Goal: Transaction & Acquisition: Purchase product/service

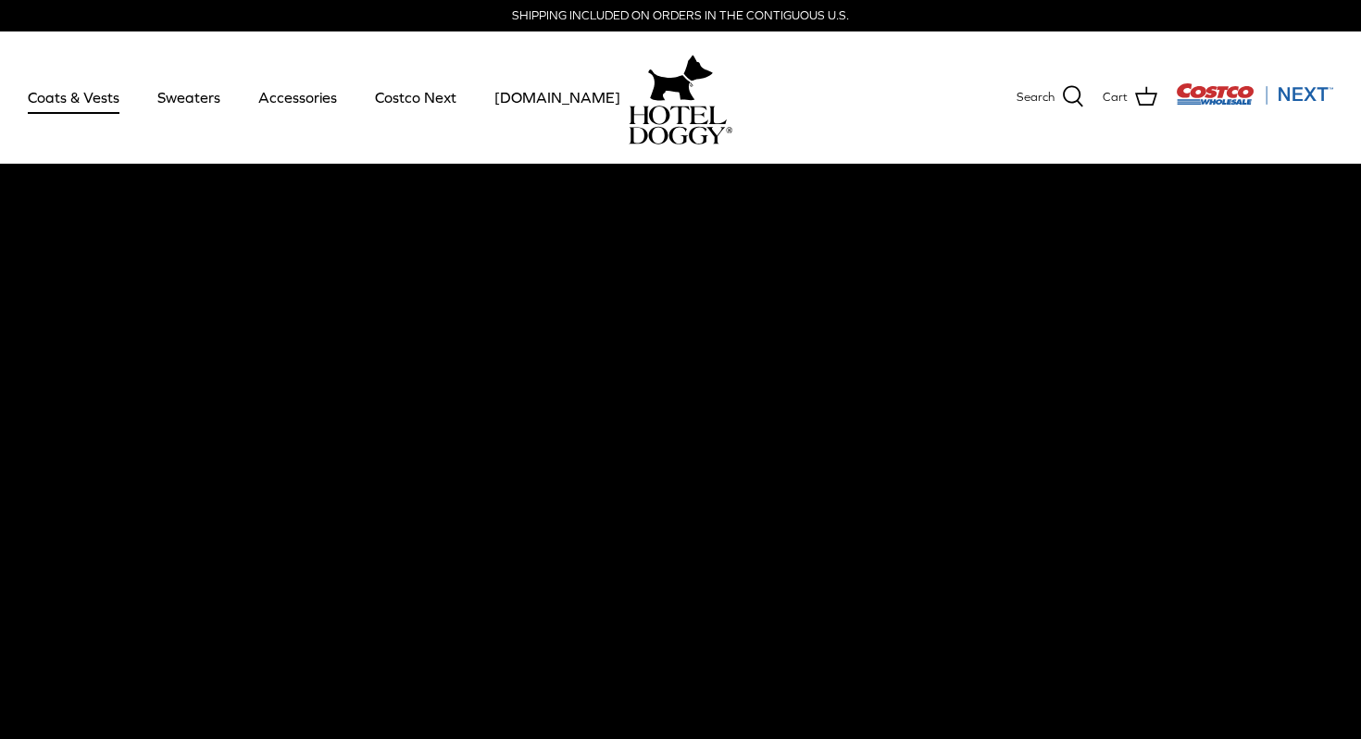
click at [67, 105] on link "Coats & Vests" at bounding box center [73, 97] width 125 height 63
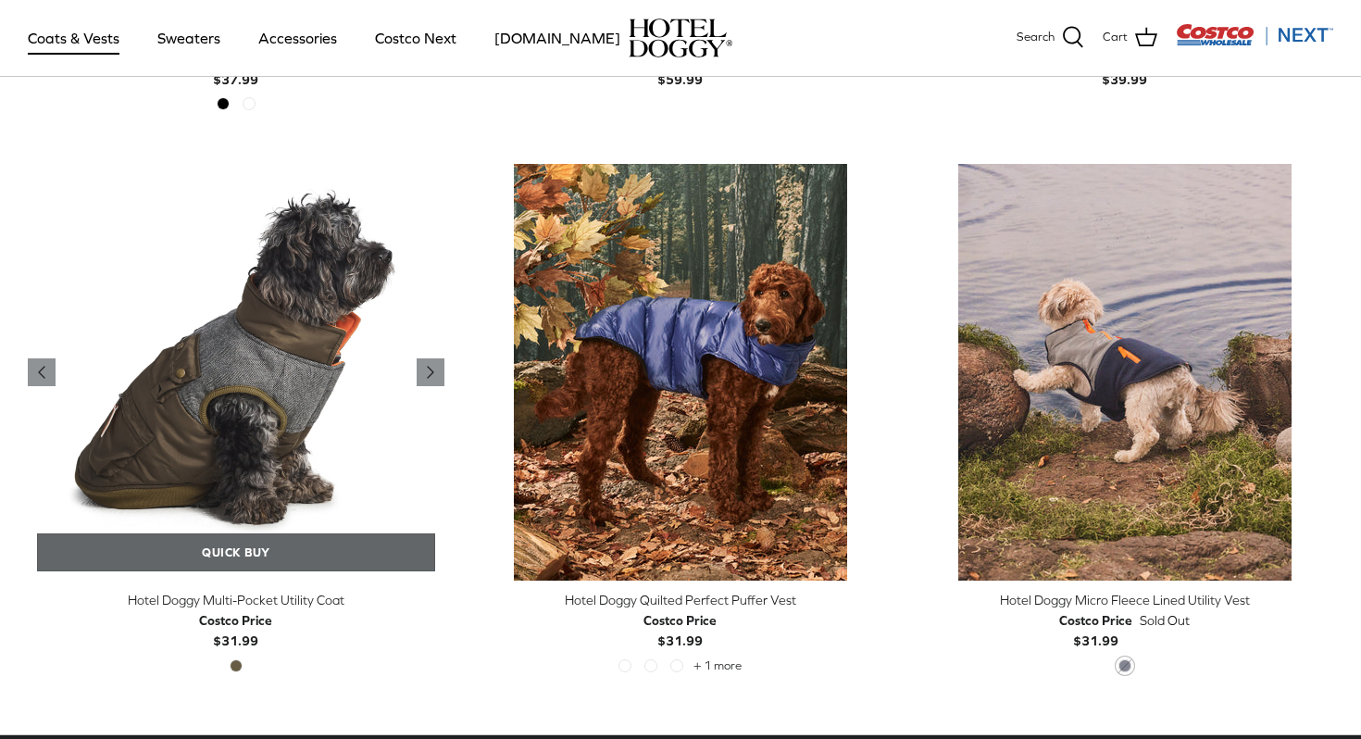
scroll to position [3772, 0]
